Goal: Transaction & Acquisition: Purchase product/service

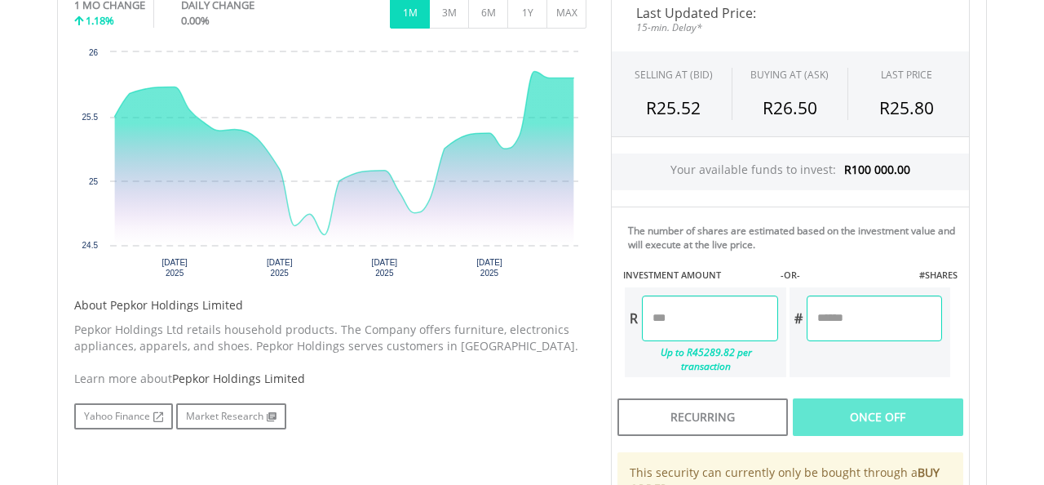
scroll to position [550, 0]
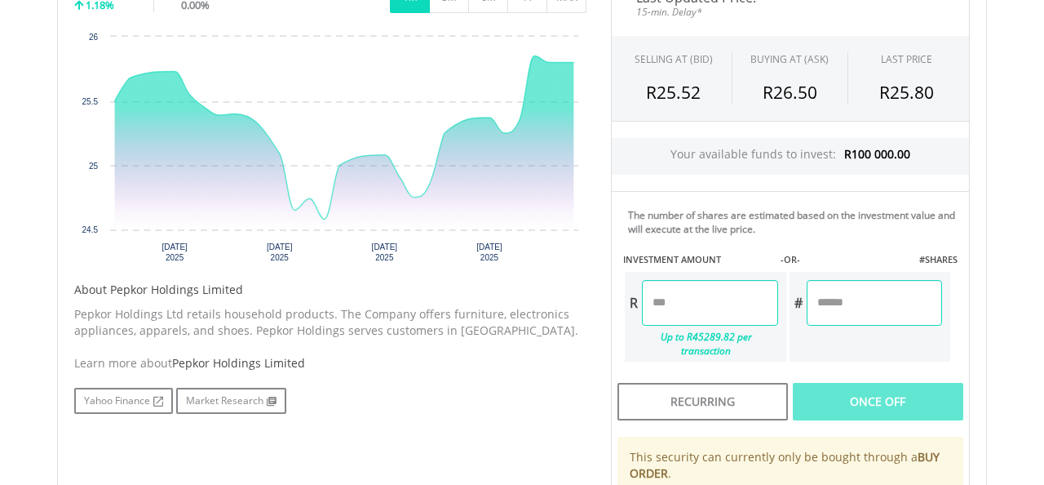
click at [691, 305] on input "number" at bounding box center [709, 303] width 135 height 46
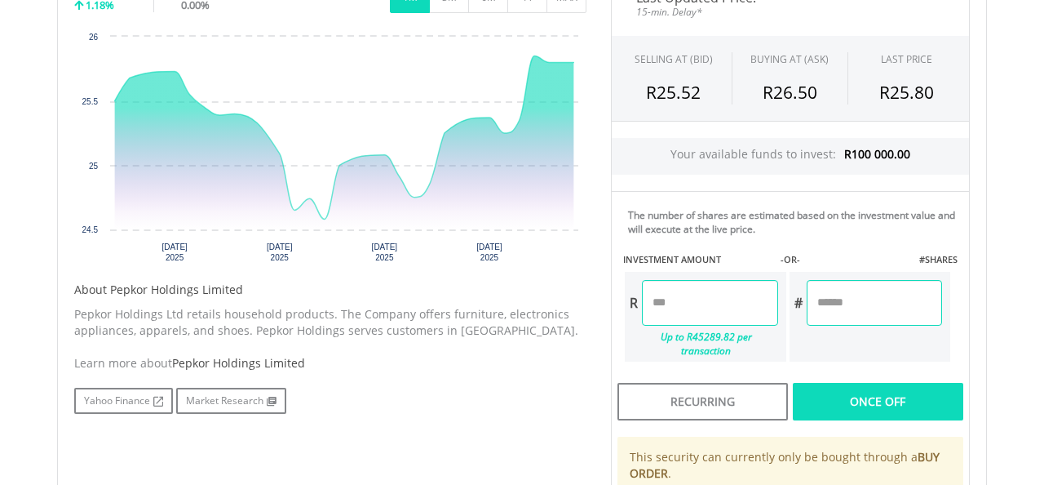
type input "*"
click at [831, 393] on div "Last Updated Price: 15-min. Delay* SELLING AT (BID) BUYING AT (ASK) LAST PRICE …" at bounding box center [790, 294] width 383 height 640
type input "******"
type input "*******"
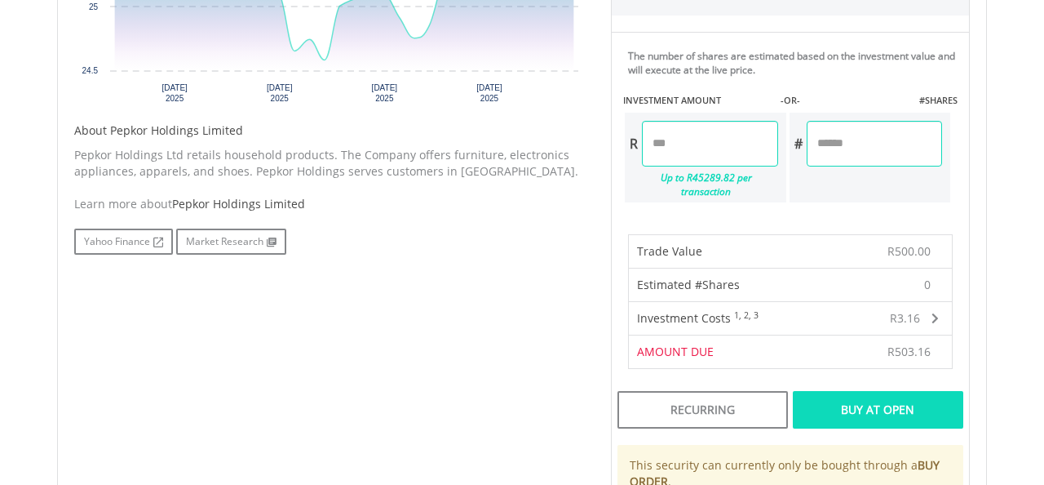
scroll to position [711, 0]
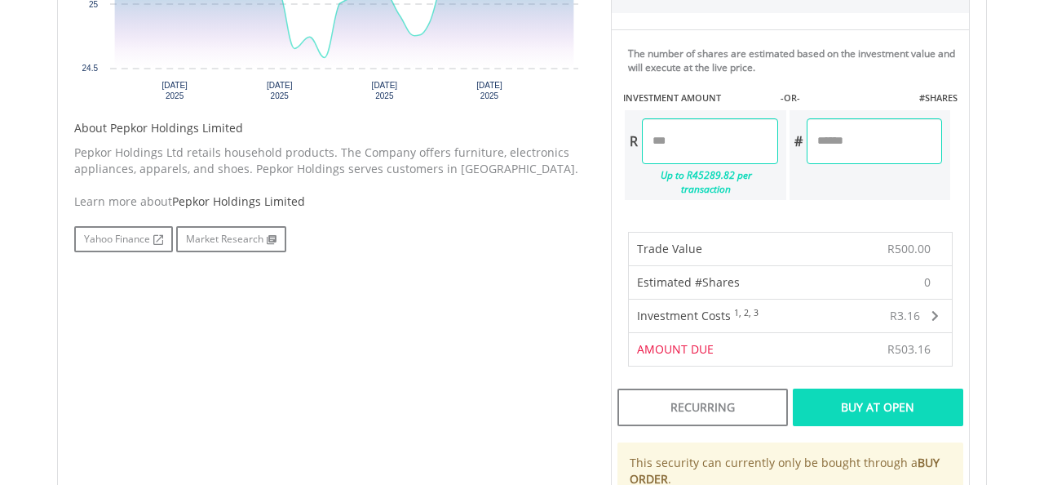
click at [710, 143] on input "******" at bounding box center [709, 141] width 135 height 46
click at [847, 392] on div "Buy At Open" at bounding box center [878, 407] width 171 height 38
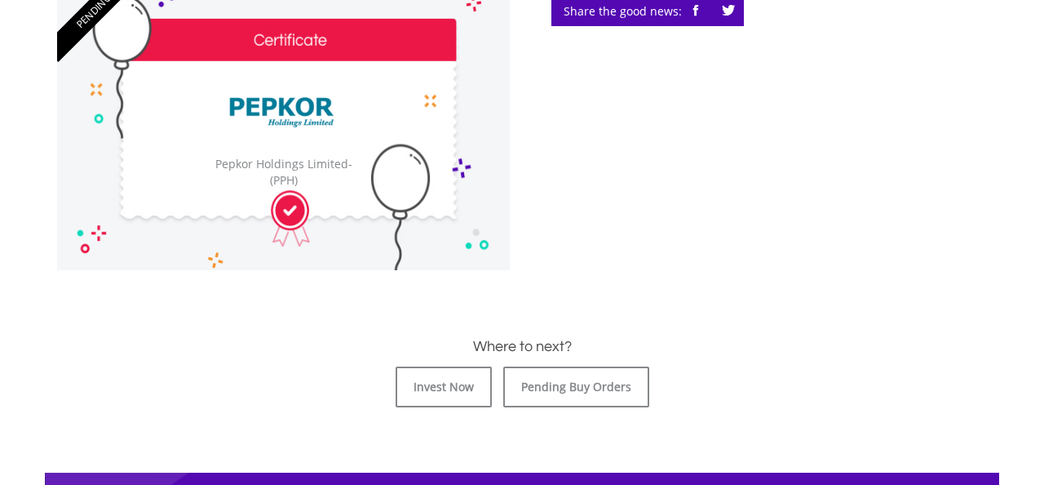
scroll to position [523, 0]
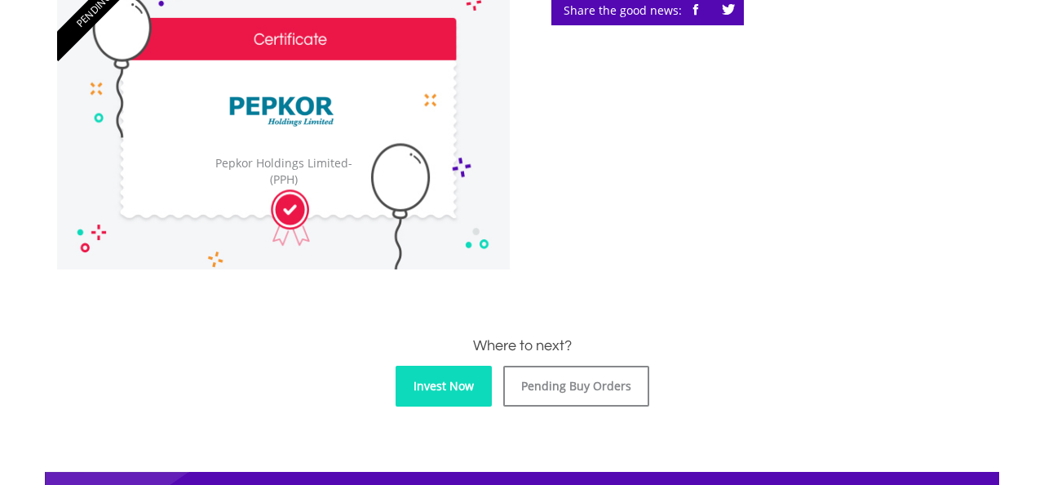
click at [424, 395] on link "Invest Now" at bounding box center [444, 386] width 96 height 41
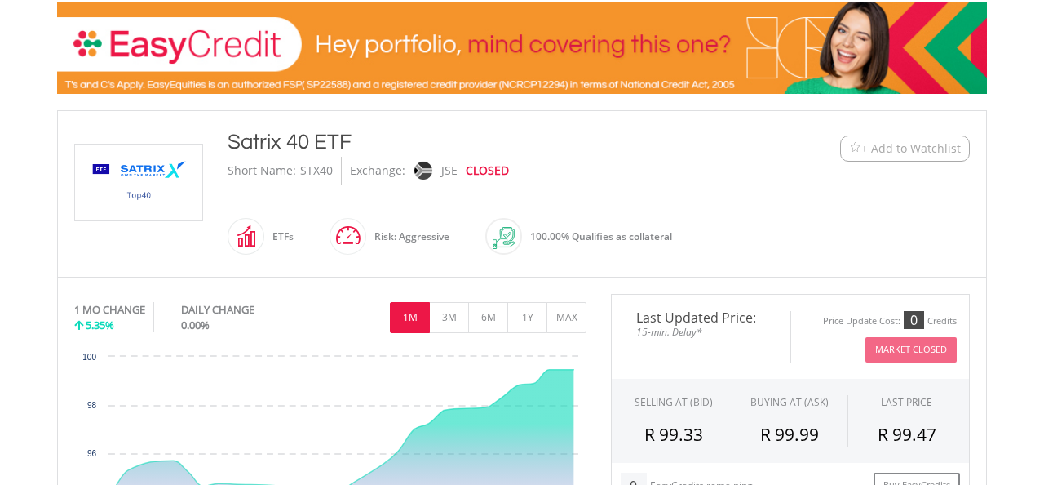
scroll to position [242, 0]
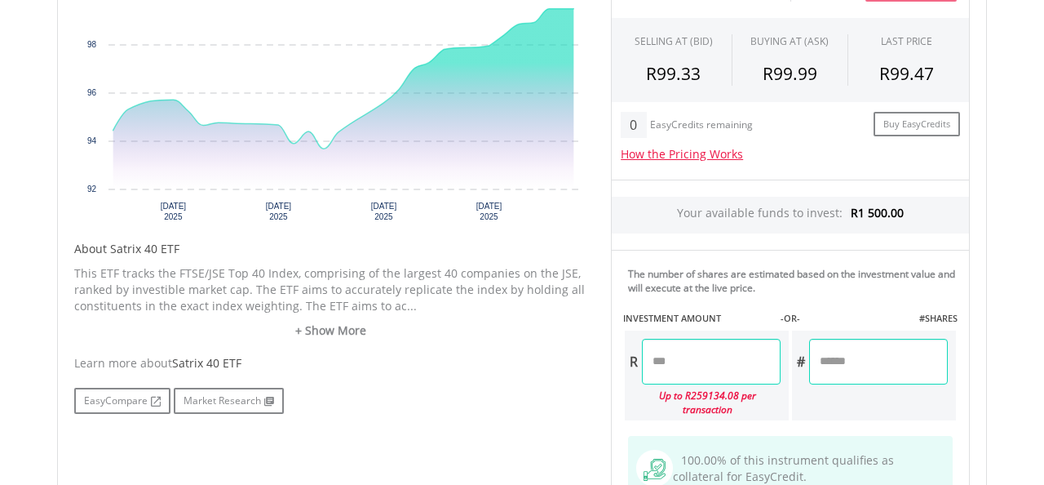
scroll to position [615, 0]
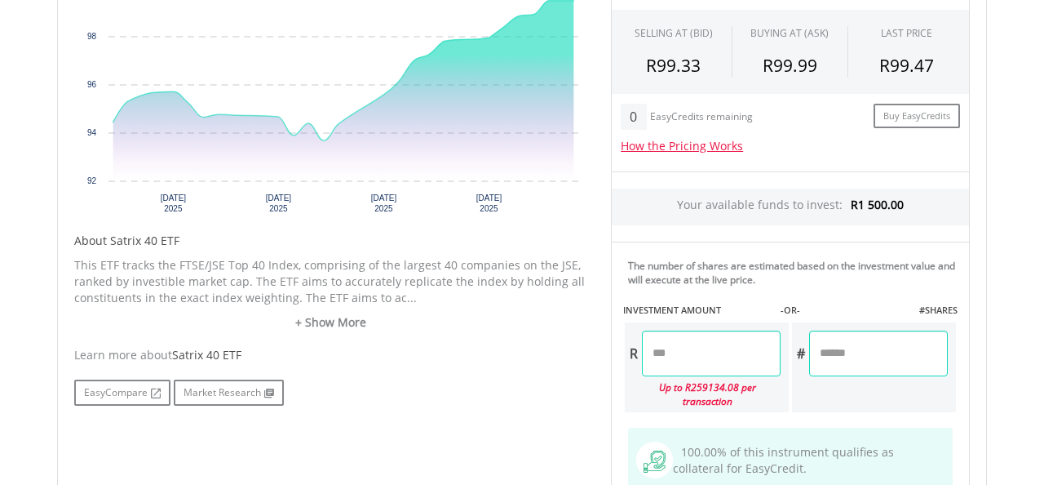
click at [703, 359] on input "number" at bounding box center [711, 353] width 139 height 46
click at [549, 384] on div "EasyCompare Market Research" at bounding box center [330, 392] width 512 height 26
type input "******"
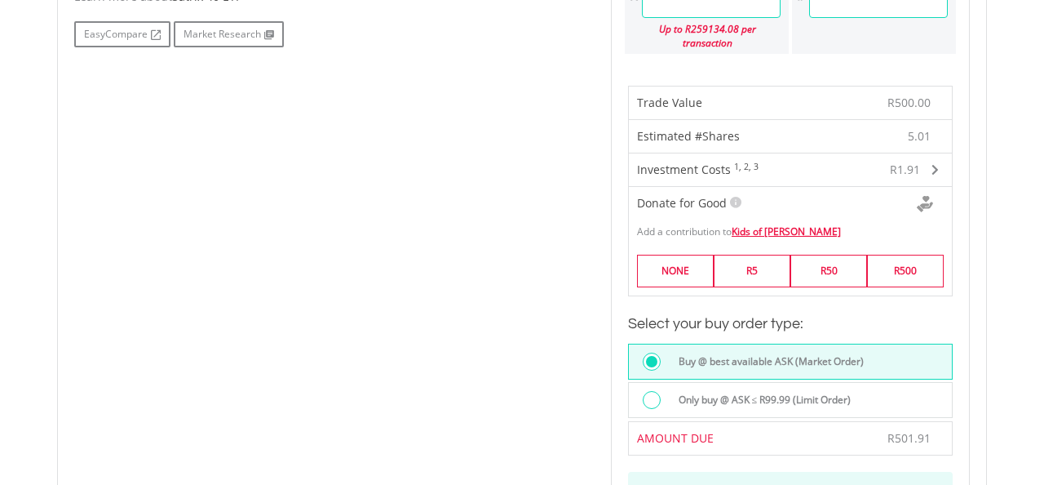
scroll to position [978, 0]
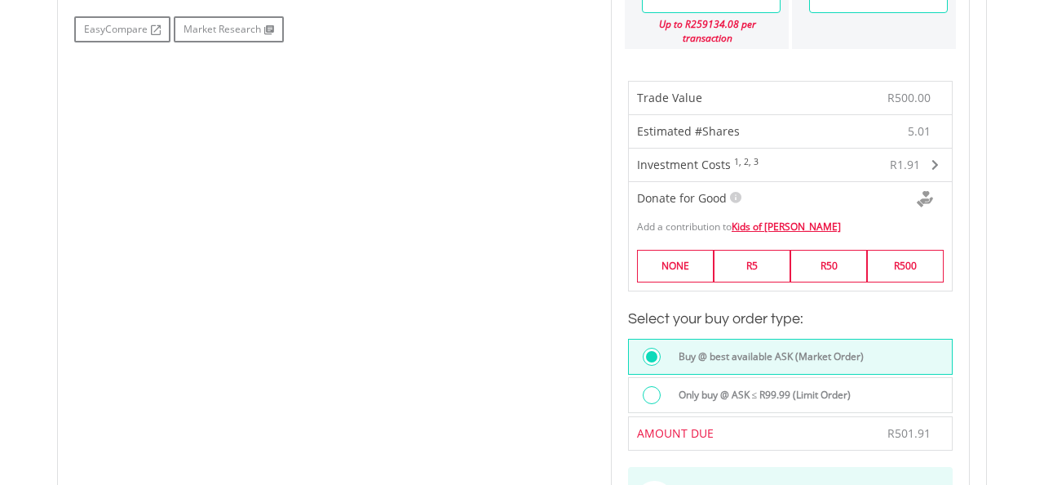
click at [656, 386] on div at bounding box center [652, 395] width 18 height 18
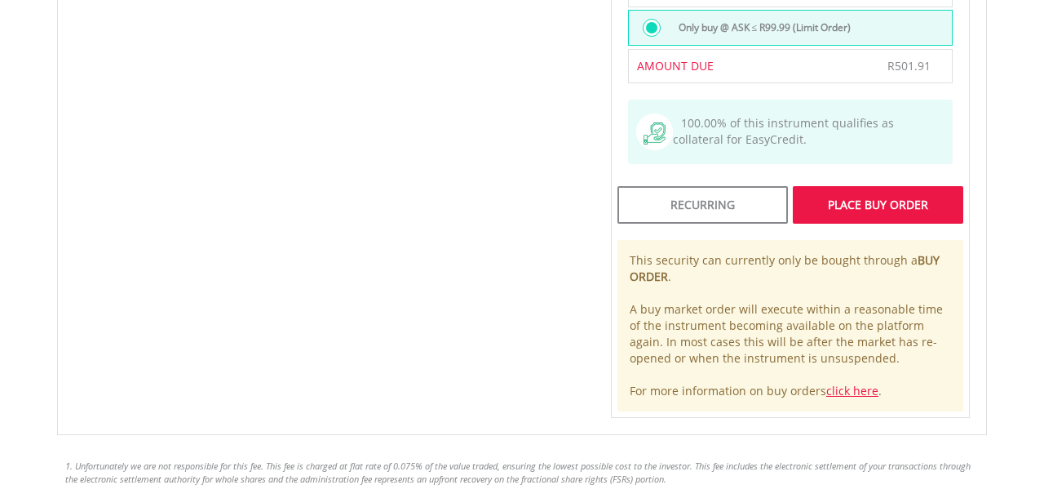
scroll to position [1348, 0]
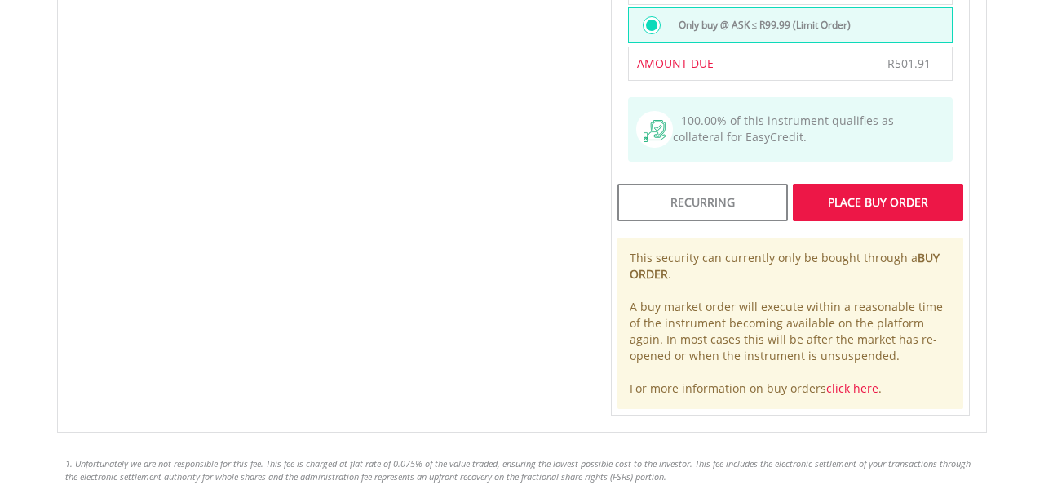
click at [867, 187] on div "Place Buy Order" at bounding box center [878, 203] width 171 height 38
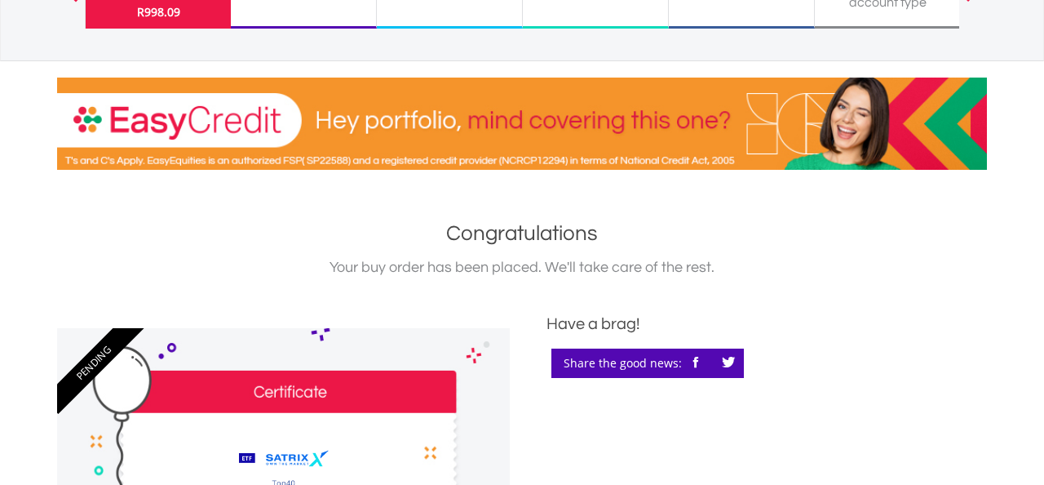
scroll to position [161, 0]
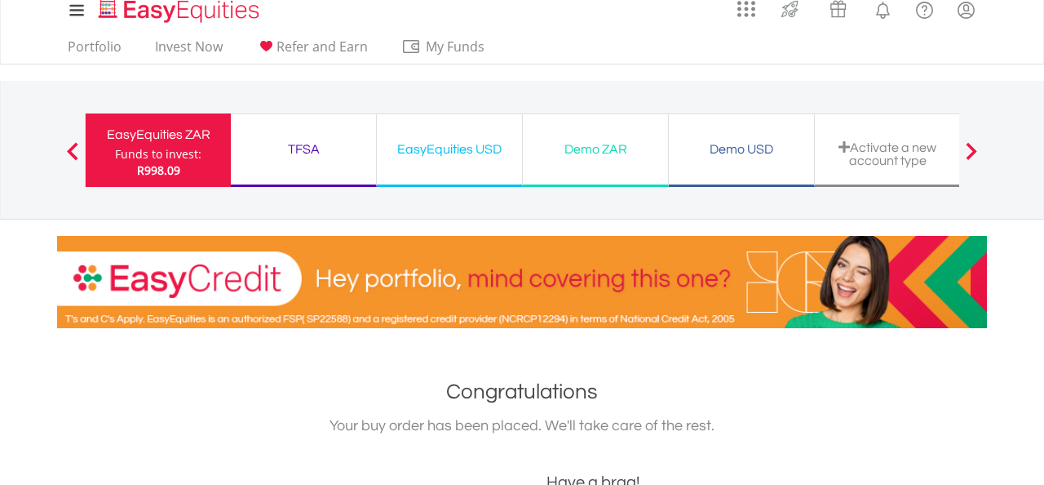
scroll to position [0, 0]
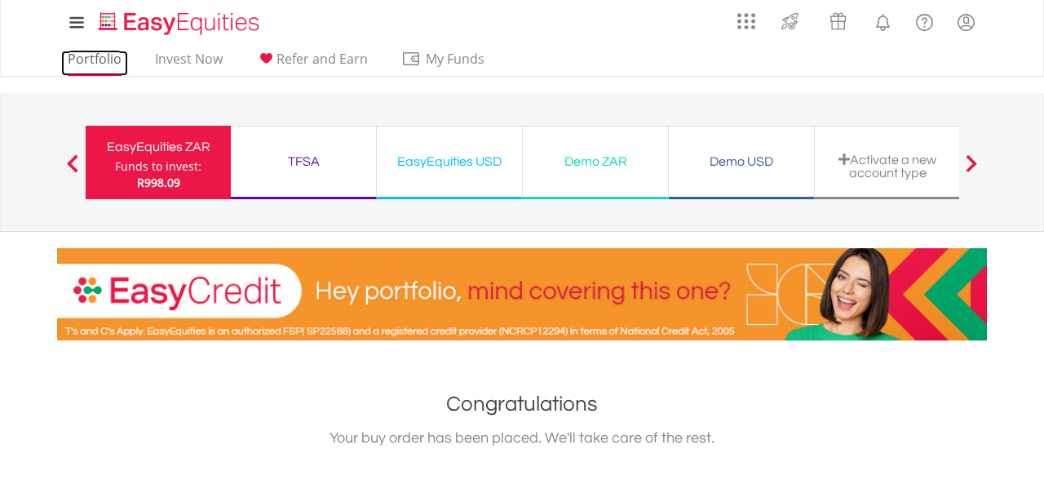
click at [109, 59] on link "Portfolio" at bounding box center [94, 63] width 67 height 25
